Goal: Information Seeking & Learning: Find specific fact

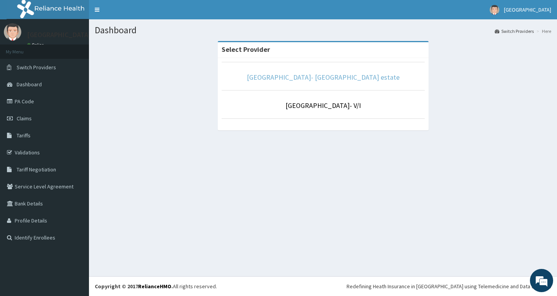
click at [338, 78] on link "[GEOGRAPHIC_DATA]- [GEOGRAPHIC_DATA] estate" at bounding box center [323, 77] width 153 height 9
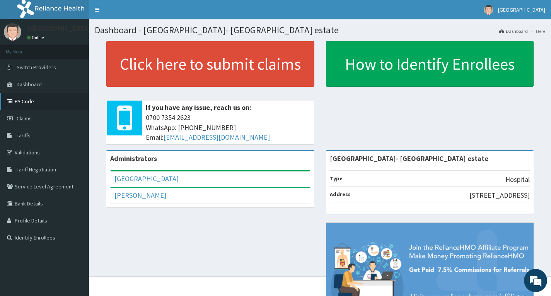
click at [29, 101] on link "PA Code" at bounding box center [44, 101] width 89 height 17
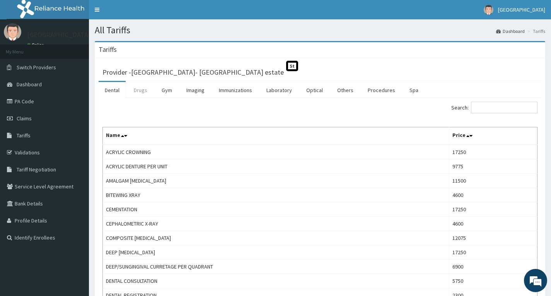
click at [138, 91] on link "Drugs" at bounding box center [141, 90] width 26 height 16
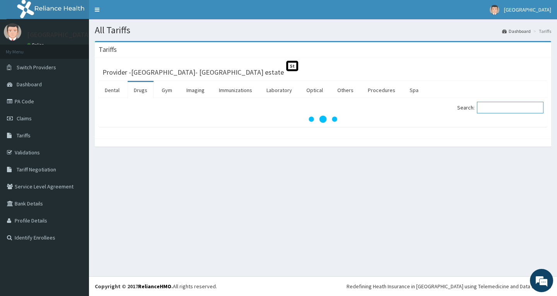
click at [520, 109] on input "Search:" at bounding box center [510, 108] width 67 height 12
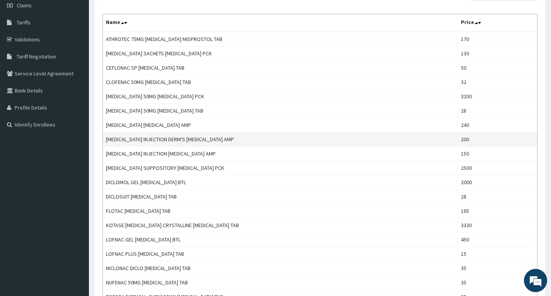
scroll to position [112, 0]
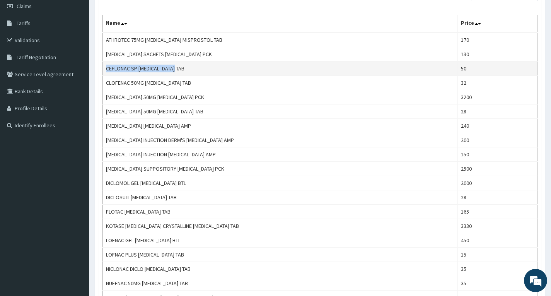
drag, startPoint x: 180, startPoint y: 67, endPoint x: 105, endPoint y: 69, distance: 75.5
click at [105, 69] on td "CEFLONAC SP DICLOFENAC TAB" at bounding box center [280, 69] width 355 height 14
copy td "CEFLONAC SP DICLOFENAC TAB"
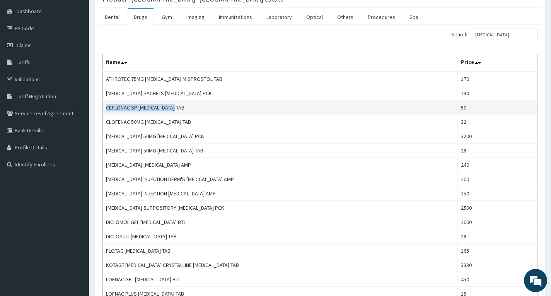
scroll to position [0, 0]
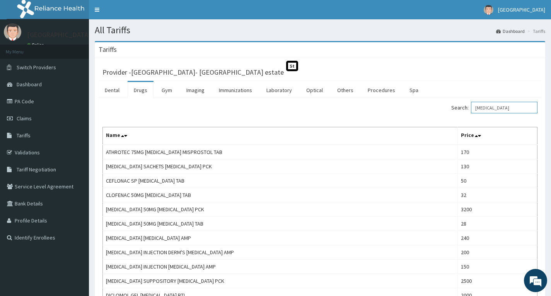
drag, startPoint x: 514, startPoint y: 106, endPoint x: 180, endPoint y: 80, distance: 335.7
click at [176, 79] on div "Provider - Faith City Hospital- Ajao estate St Dental Drugs Gym Imaging Immuniz…" at bounding box center [320, 276] width 443 height 428
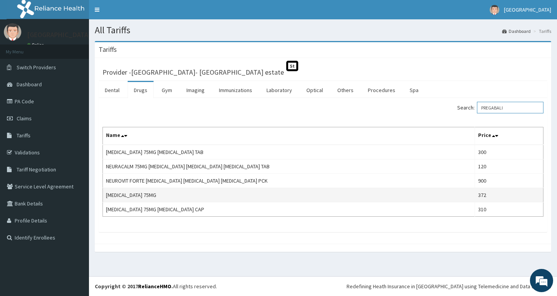
type input "PREGABALI"
drag, startPoint x: 167, startPoint y: 195, endPoint x: 103, endPoint y: 200, distance: 63.6
click at [103, 200] on td "PREGABALIN 75MG" at bounding box center [289, 195] width 372 height 14
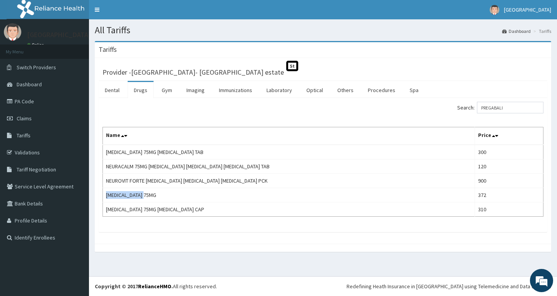
copy td "PREGABALIN 75MG"
drag, startPoint x: 521, startPoint y: 109, endPoint x: 422, endPoint y: 127, distance: 101.0
click at [422, 127] on div "Search: PREGABALI Name Price LYRICA 75MG PREGABALIN TAB 300 NEURACALM 75MG PREG…" at bounding box center [323, 159] width 441 height 115
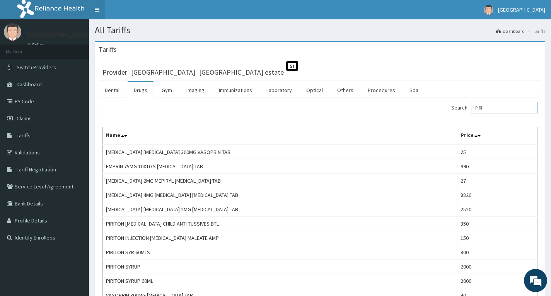
type input "PIRI"
click at [31, 101] on link "PA Code" at bounding box center [44, 101] width 89 height 17
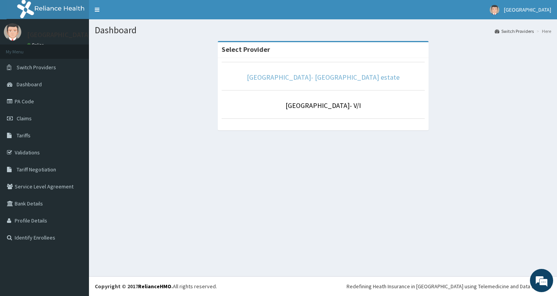
click at [320, 75] on link "[GEOGRAPHIC_DATA]- [GEOGRAPHIC_DATA] estate" at bounding box center [323, 77] width 153 height 9
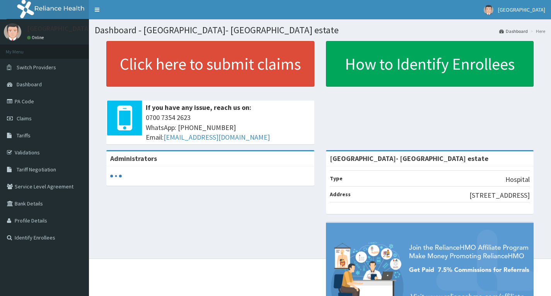
click at [24, 104] on link "PA Code" at bounding box center [44, 101] width 89 height 17
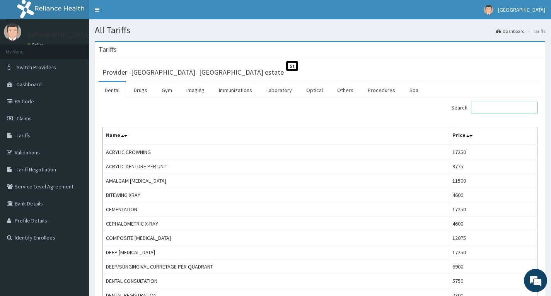
click at [495, 110] on input "Search:" at bounding box center [504, 108] width 67 height 12
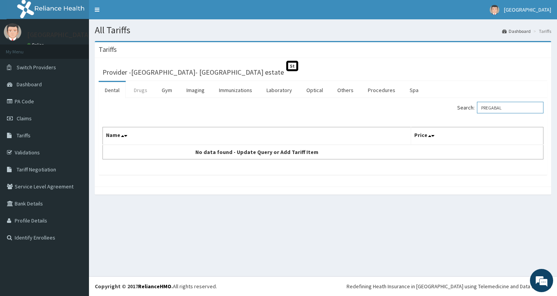
type input "PREGABAL"
click at [136, 92] on link "Drugs" at bounding box center [141, 90] width 26 height 16
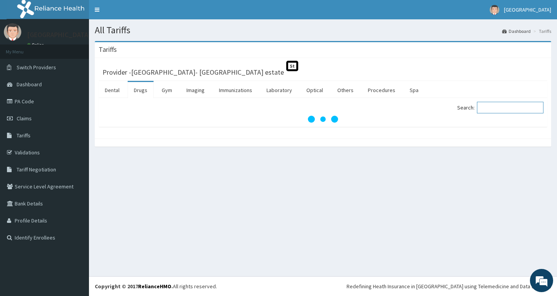
click at [494, 107] on input "Search:" at bounding box center [510, 108] width 67 height 12
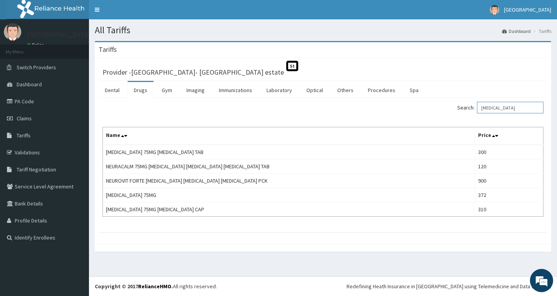
type input "PREGABALIN"
click at [345, 91] on link "Others" at bounding box center [345, 90] width 29 height 16
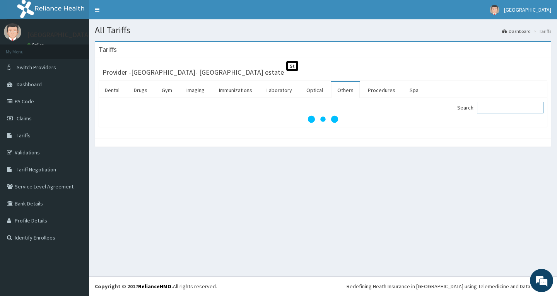
click at [492, 109] on input "Search:" at bounding box center [510, 108] width 67 height 12
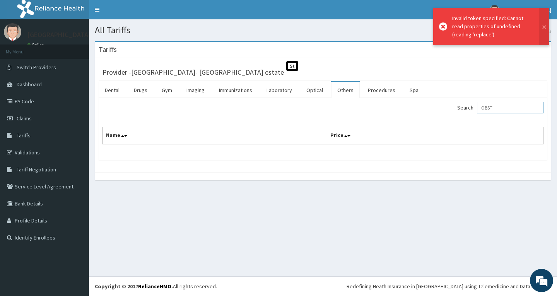
type input "OBSTE"
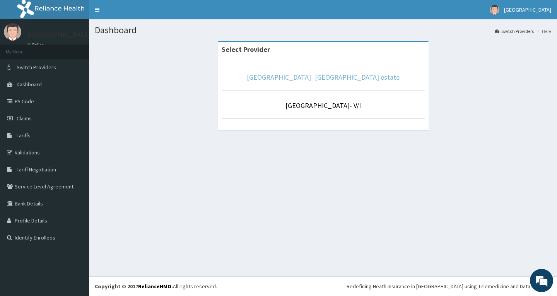
click at [337, 79] on link "[GEOGRAPHIC_DATA]- [GEOGRAPHIC_DATA] estate" at bounding box center [323, 77] width 153 height 9
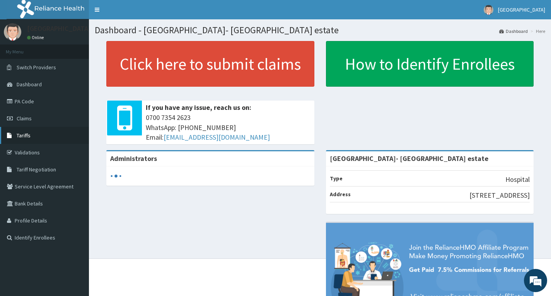
click at [28, 136] on span "Tariffs" at bounding box center [24, 135] width 14 height 7
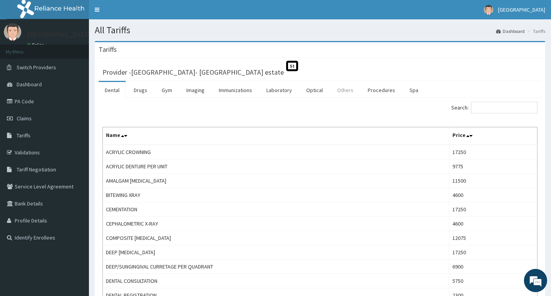
click at [343, 91] on link "Others" at bounding box center [345, 90] width 29 height 16
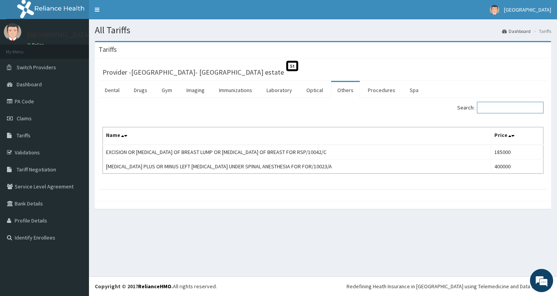
click at [488, 104] on input "Search:" at bounding box center [510, 108] width 67 height 12
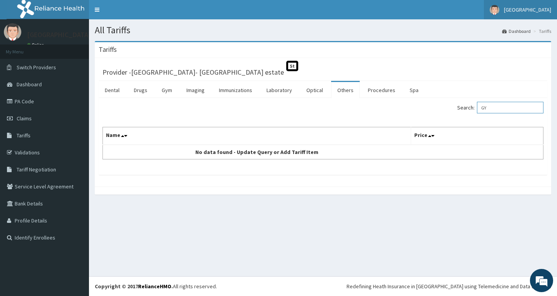
drag, startPoint x: 518, startPoint y: 112, endPoint x: 557, endPoint y: 9, distance: 109.9
click at [483, 109] on label "Search: GY" at bounding box center [500, 108] width 86 height 12
type input "OBSTETR"
click at [375, 93] on link "Procedures" at bounding box center [382, 90] width 40 height 16
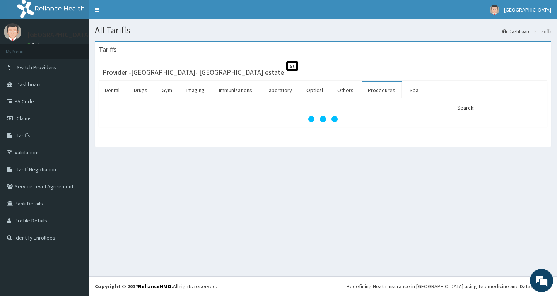
click at [494, 108] on input "Search:" at bounding box center [510, 108] width 67 height 12
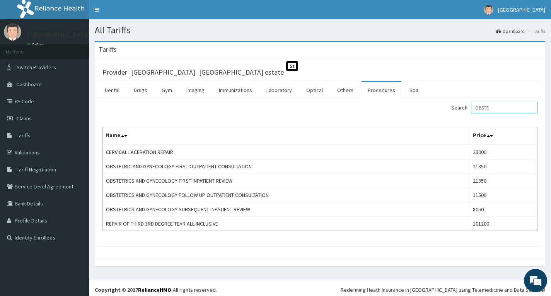
drag, startPoint x: 501, startPoint y: 108, endPoint x: 437, endPoint y: 108, distance: 64.2
click at [437, 108] on div "Search: OBSTE" at bounding box center [432, 109] width 212 height 14
type input "OBSTE"
